Goal: Complete application form

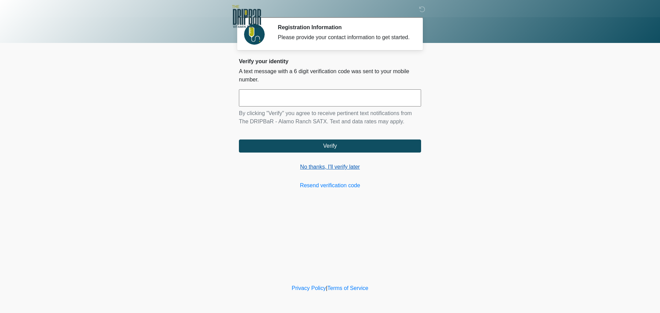
click at [326, 168] on link "No thanks, I'll verify later" at bounding box center [330, 167] width 182 height 8
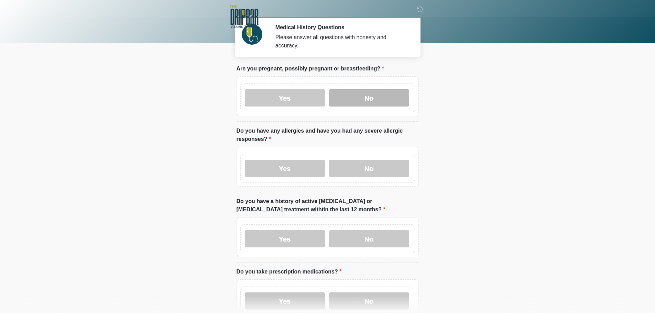
click at [368, 91] on label "No" at bounding box center [369, 97] width 80 height 17
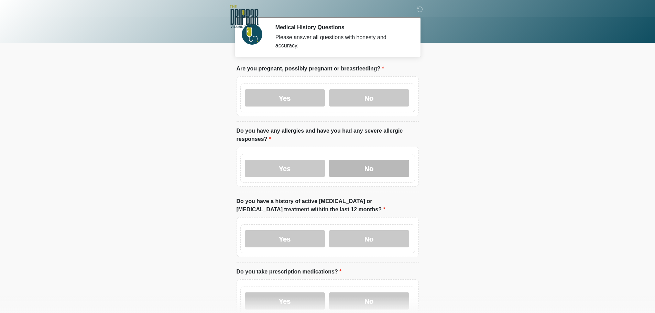
click at [370, 160] on label "No" at bounding box center [369, 168] width 80 height 17
click at [363, 236] on label "No" at bounding box center [369, 238] width 80 height 17
click at [363, 296] on label "No" at bounding box center [369, 300] width 80 height 17
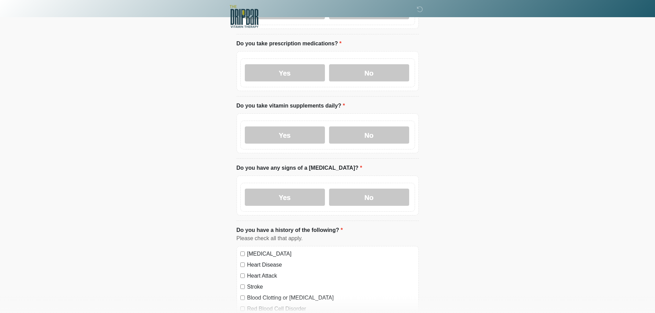
scroll to position [241, 0]
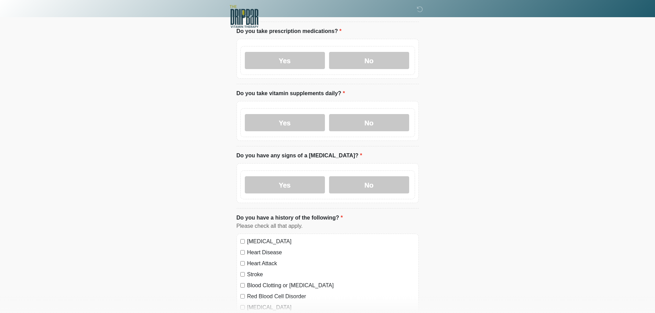
drag, startPoint x: 373, startPoint y: 117, endPoint x: 371, endPoint y: 129, distance: 11.5
click at [373, 117] on label "No" at bounding box center [369, 122] width 80 height 17
click at [369, 176] on label "No" at bounding box center [369, 184] width 80 height 17
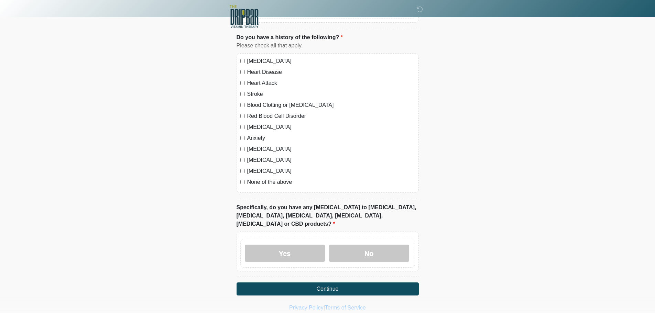
scroll to position [426, 0]
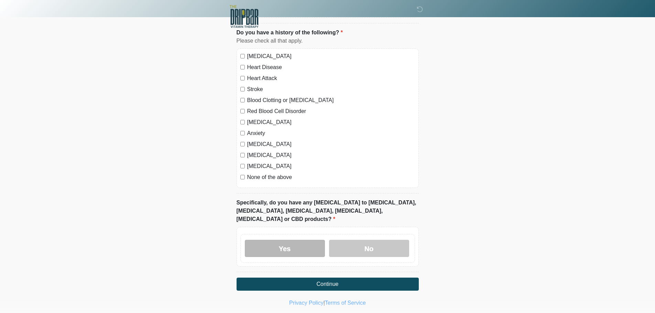
click at [274, 240] on label "Yes" at bounding box center [285, 248] width 80 height 17
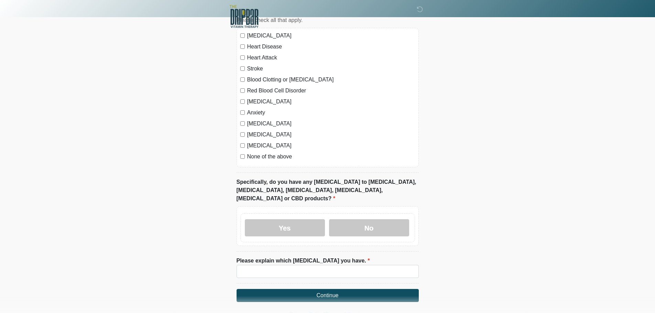
scroll to position [458, 0]
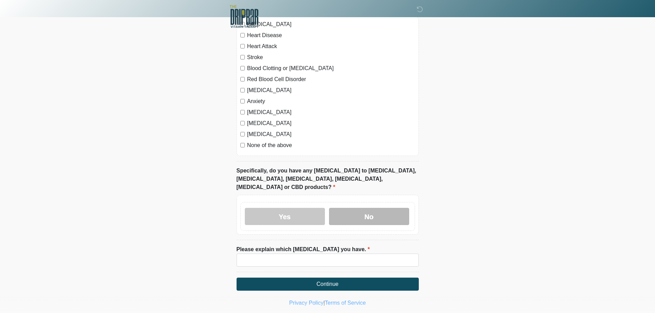
click at [361, 208] on label "No" at bounding box center [369, 216] width 80 height 17
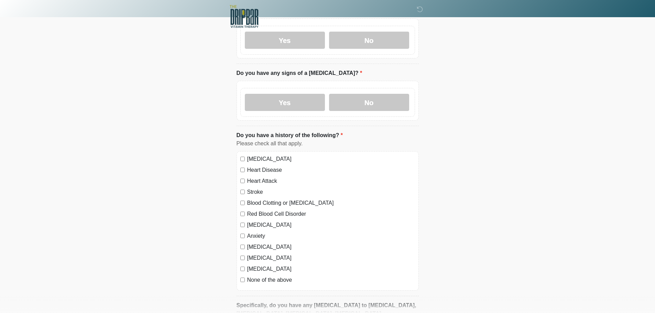
scroll to position [323, 0]
